Goal: Task Accomplishment & Management: Use online tool/utility

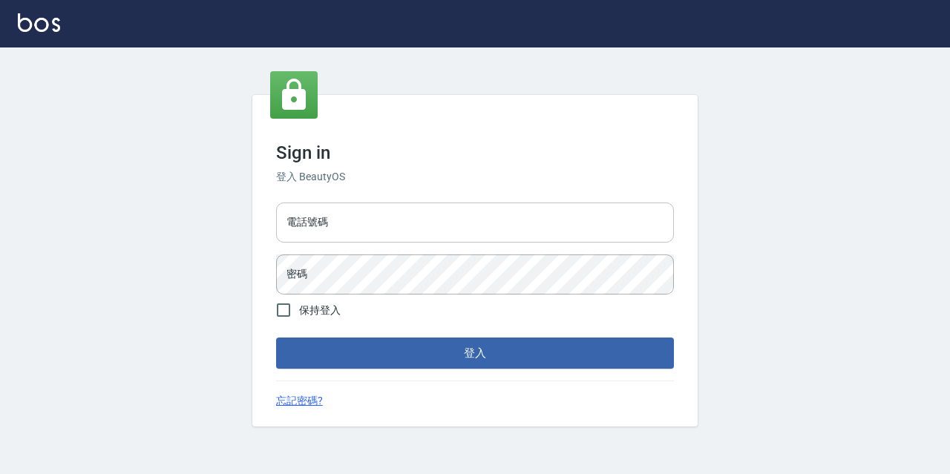
click at [522, 217] on input "電話號碼" at bounding box center [475, 223] width 398 height 40
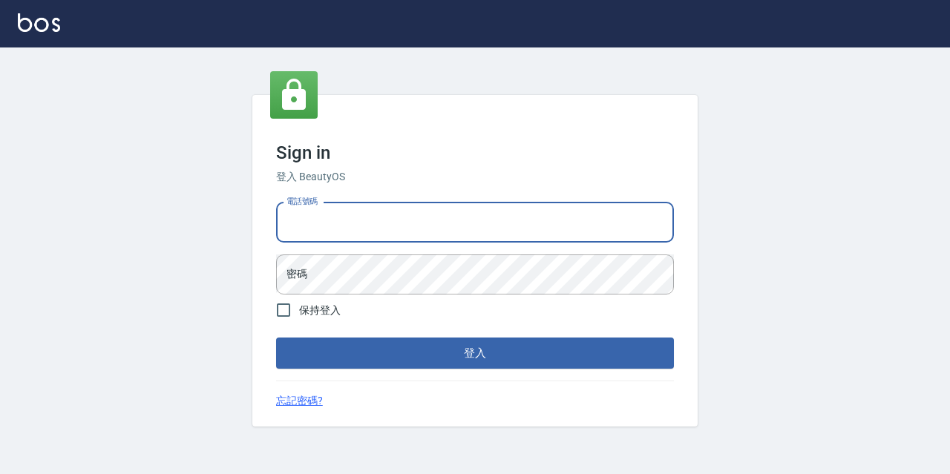
type input "0977888999"
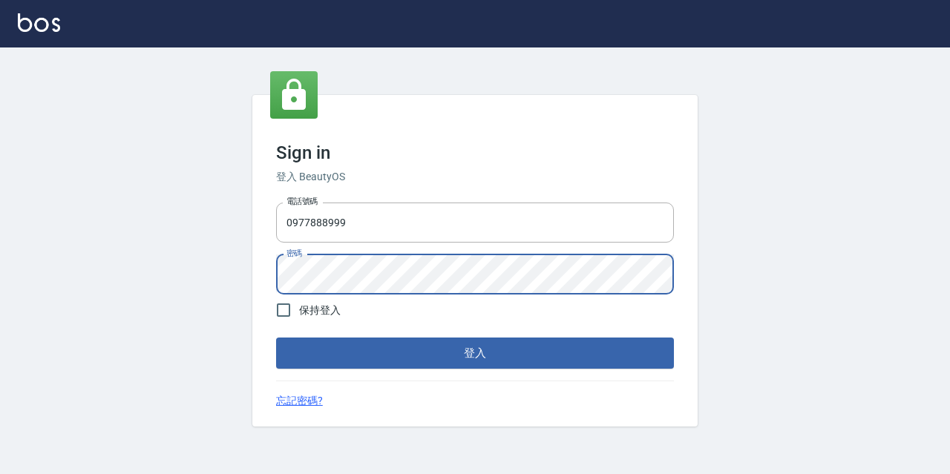
click at [276, 338] on button "登入" at bounding box center [475, 353] width 398 height 31
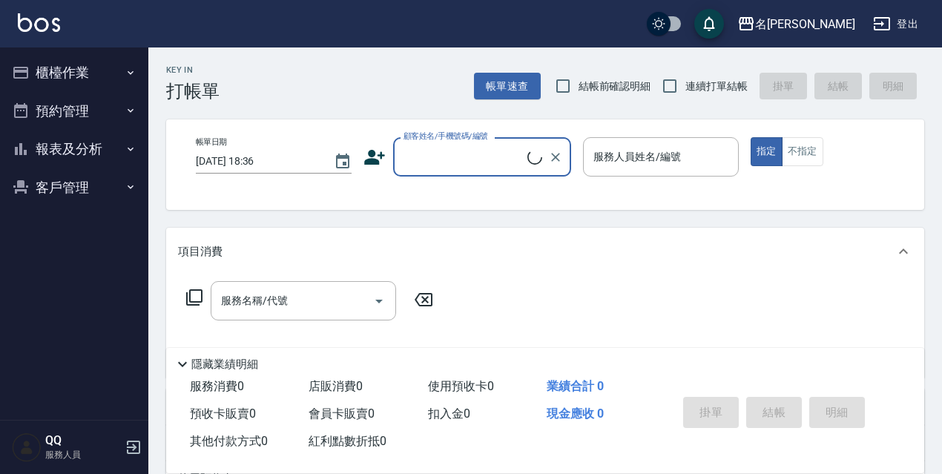
click at [54, 49] on ul "櫃檯作業 打帳單 帳單列表 現金收支登錄 材料自購登錄 現場電腦打卡 預約管理 預約管理 單日預約紀錄 單週預約紀錄 報表及分析 報表目錄 店家日報表 互助日…" at bounding box center [74, 129] width 137 height 165
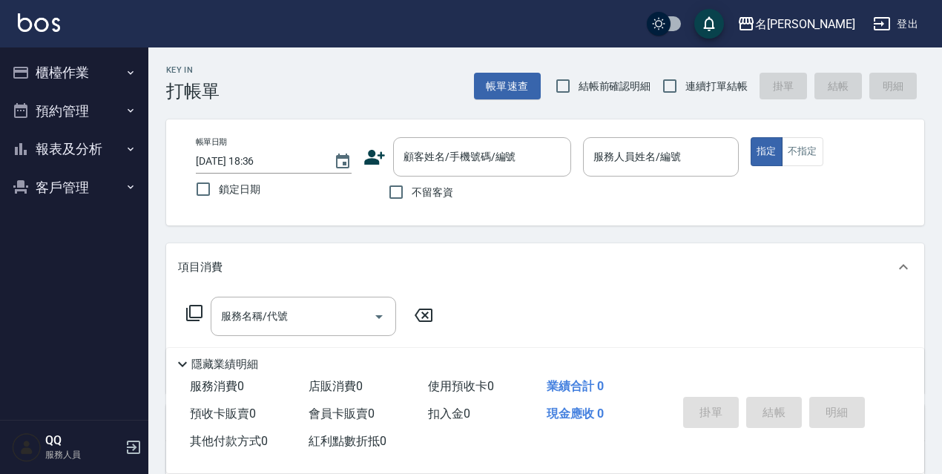
click at [59, 63] on button "櫃檯作業" at bounding box center [74, 72] width 137 height 39
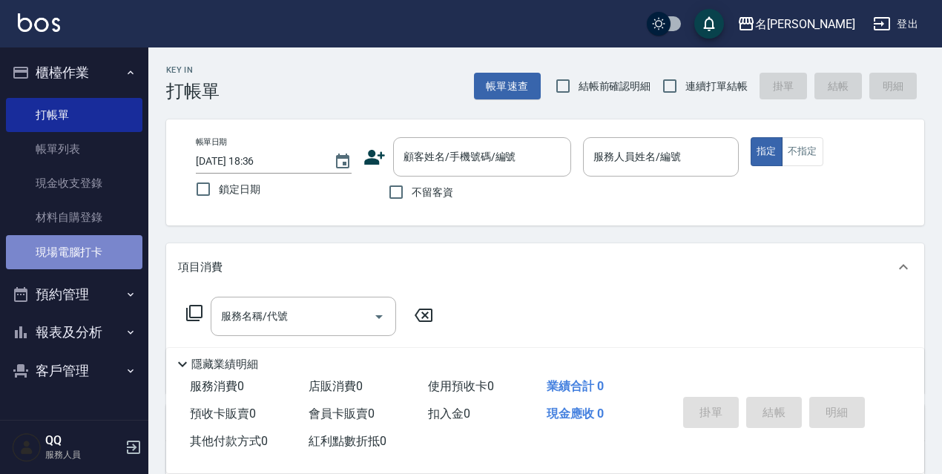
click at [88, 252] on link "現場電腦打卡" at bounding box center [74, 252] width 137 height 34
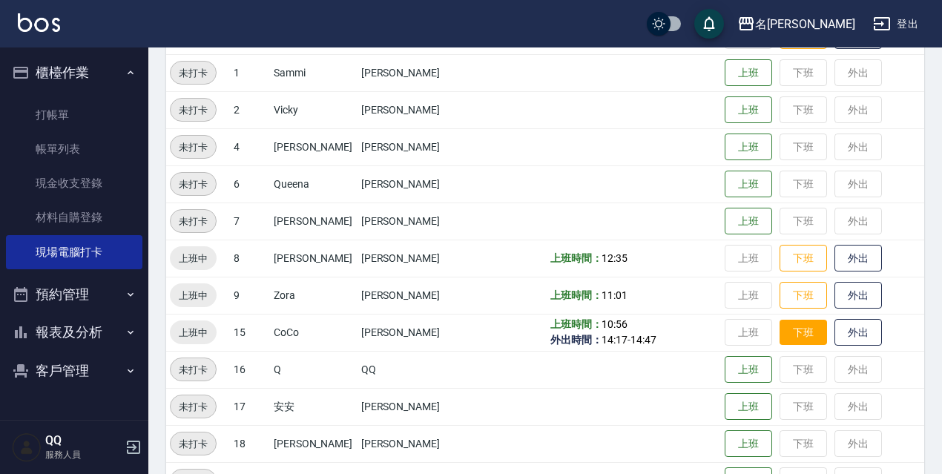
scroll to position [297, 0]
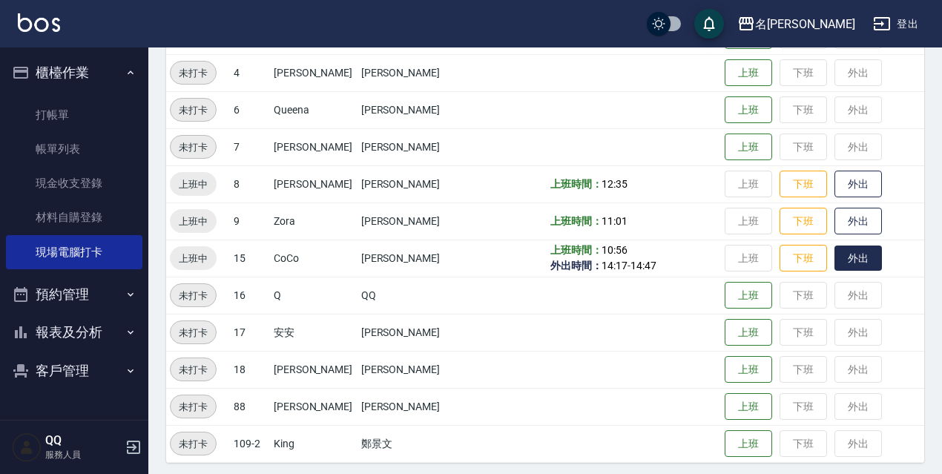
click at [836, 264] on button "外出" at bounding box center [858, 259] width 47 height 26
